Goal: Navigation & Orientation: Find specific page/section

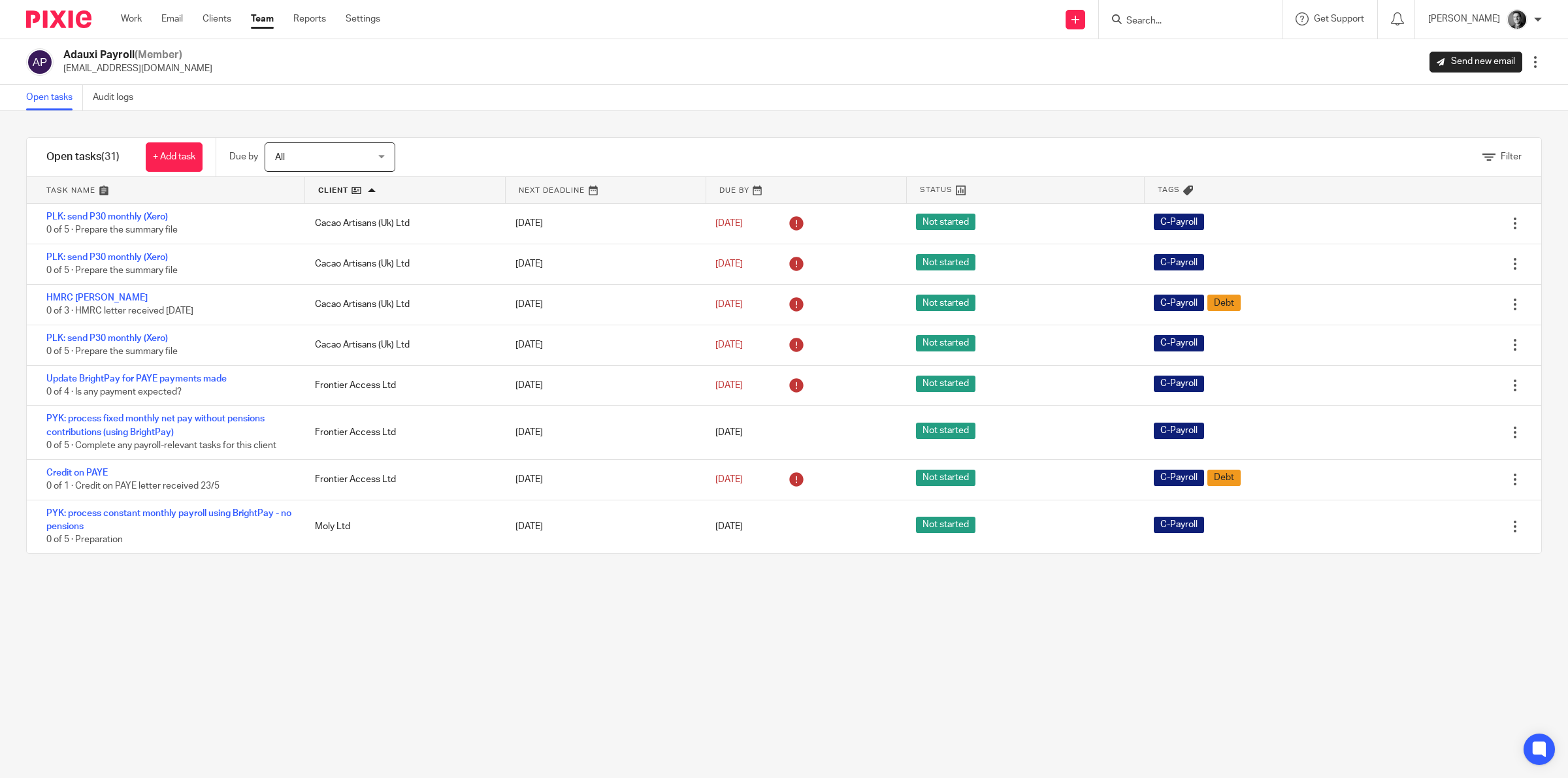
click at [265, 20] on link "Team" at bounding box center [262, 19] width 23 height 13
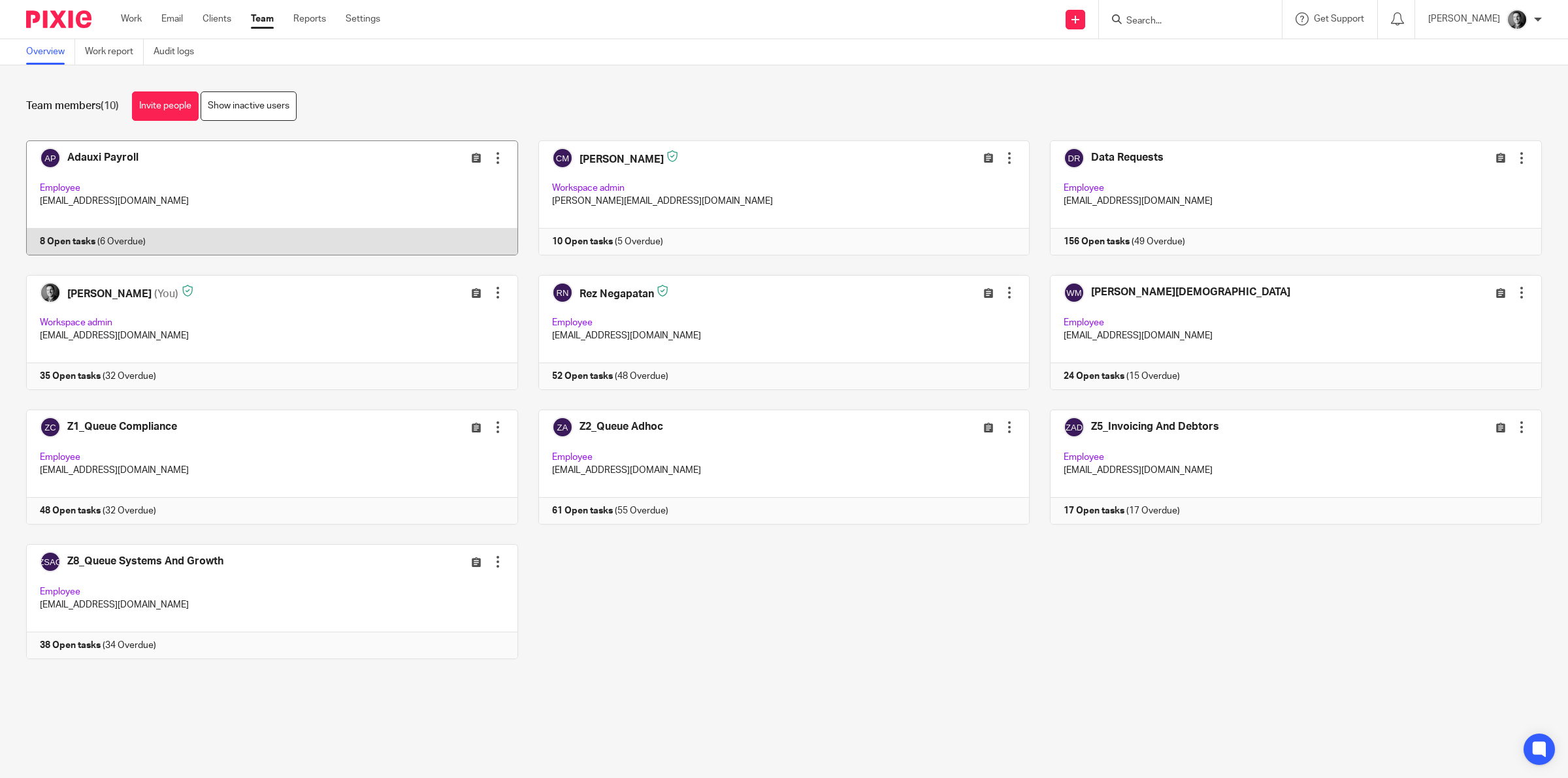
click at [377, 190] on link at bounding box center [262, 197] width 512 height 115
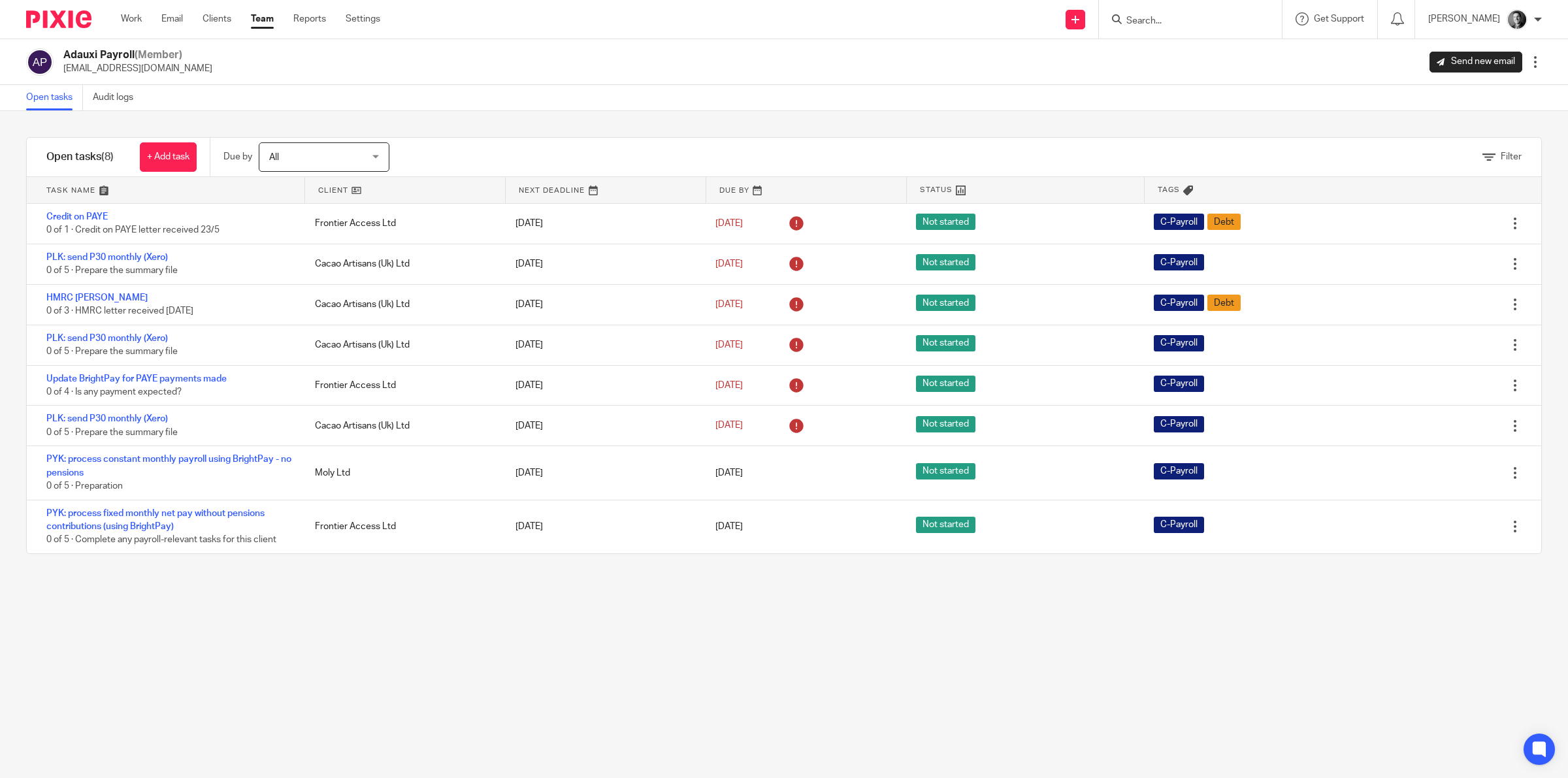
click at [335, 183] on link at bounding box center [406, 190] width 200 height 26
